Goal: Check status: Check status

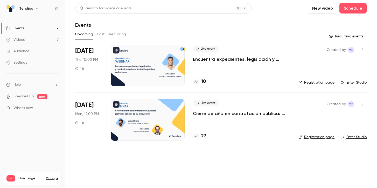
click at [102, 33] on button "Past" at bounding box center [101, 34] width 8 height 8
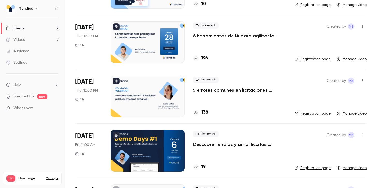
scroll to position [180, 0]
